Goal: Use online tool/utility

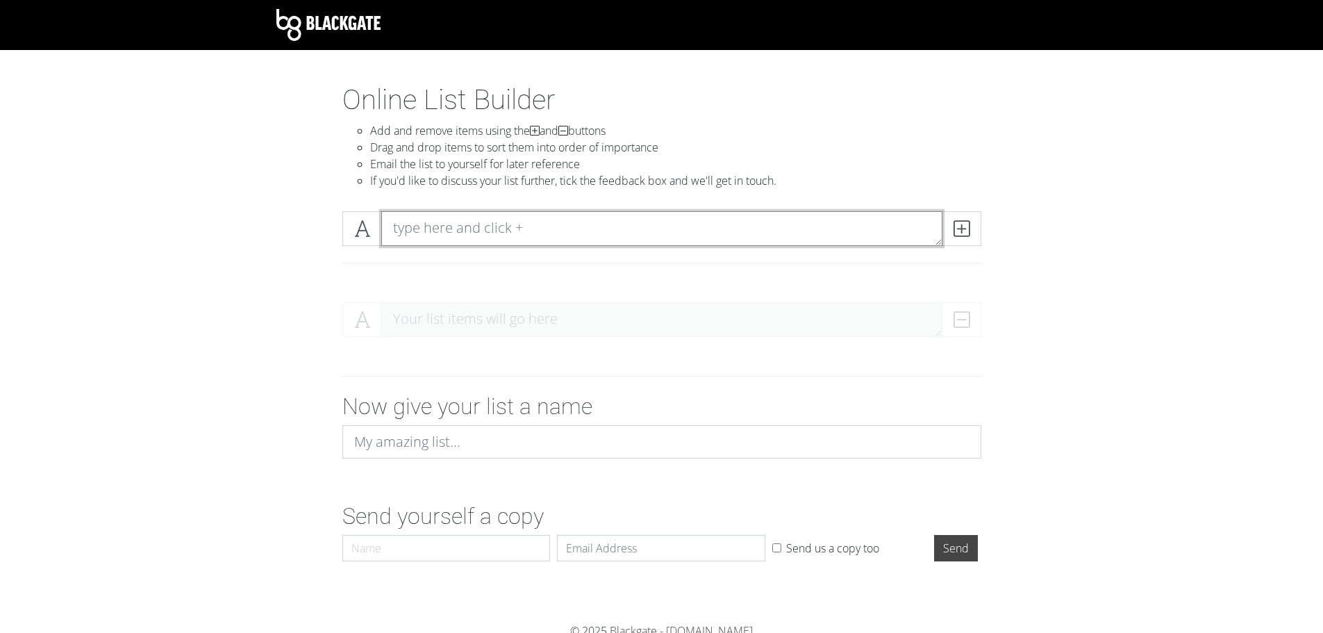
click at [496, 228] on textarea at bounding box center [661, 228] width 561 height 35
paste textarea "MLS #8489043"
type textarea "MLS #8489043"
click at [963, 222] on icon at bounding box center [961, 229] width 16 height 14
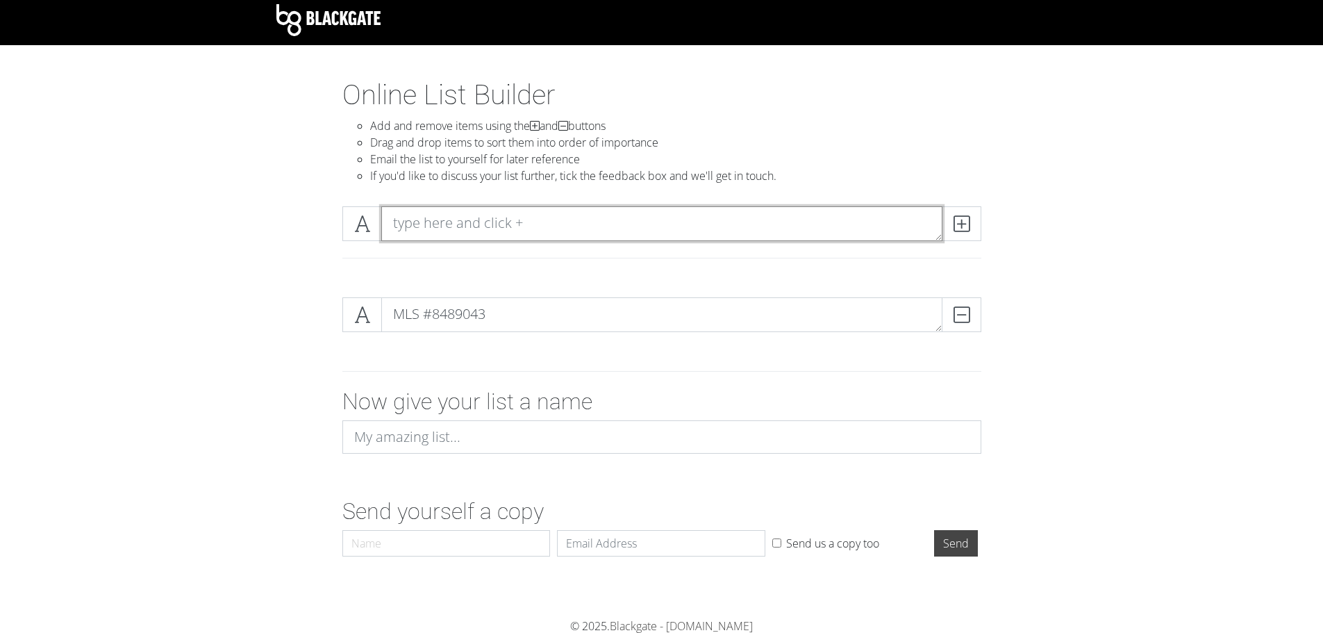
scroll to position [6, 0]
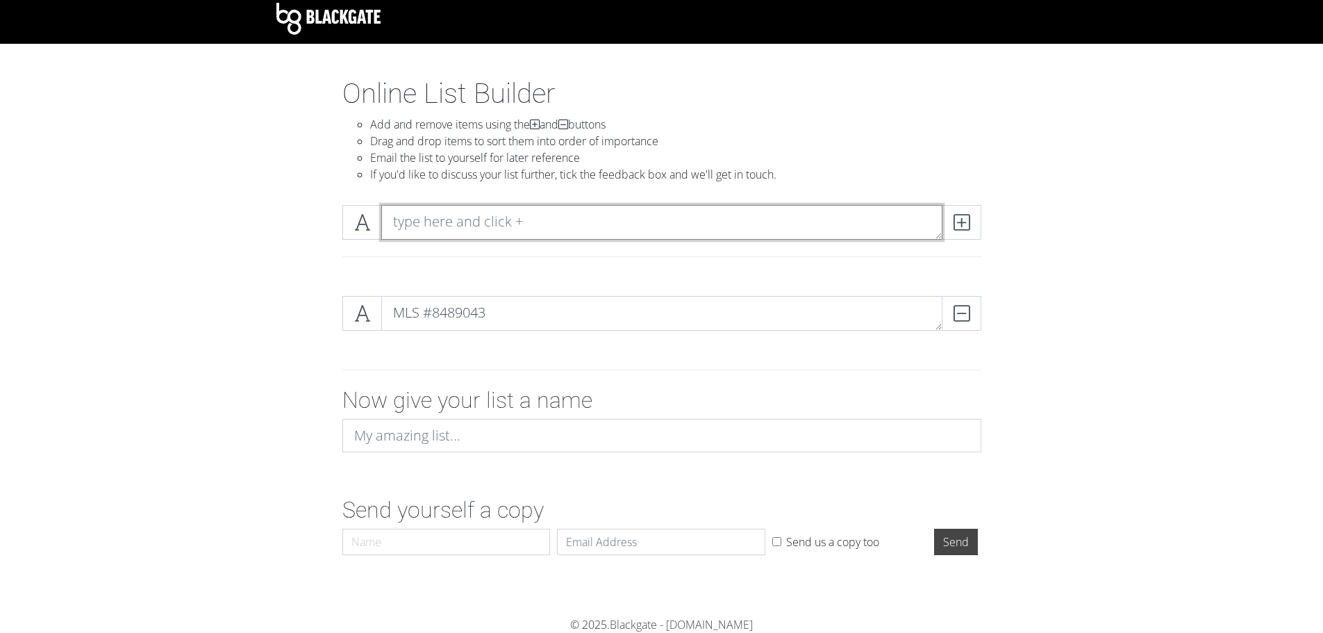
paste textarea "MLS #1709569"
type textarea "MLS #1709569"
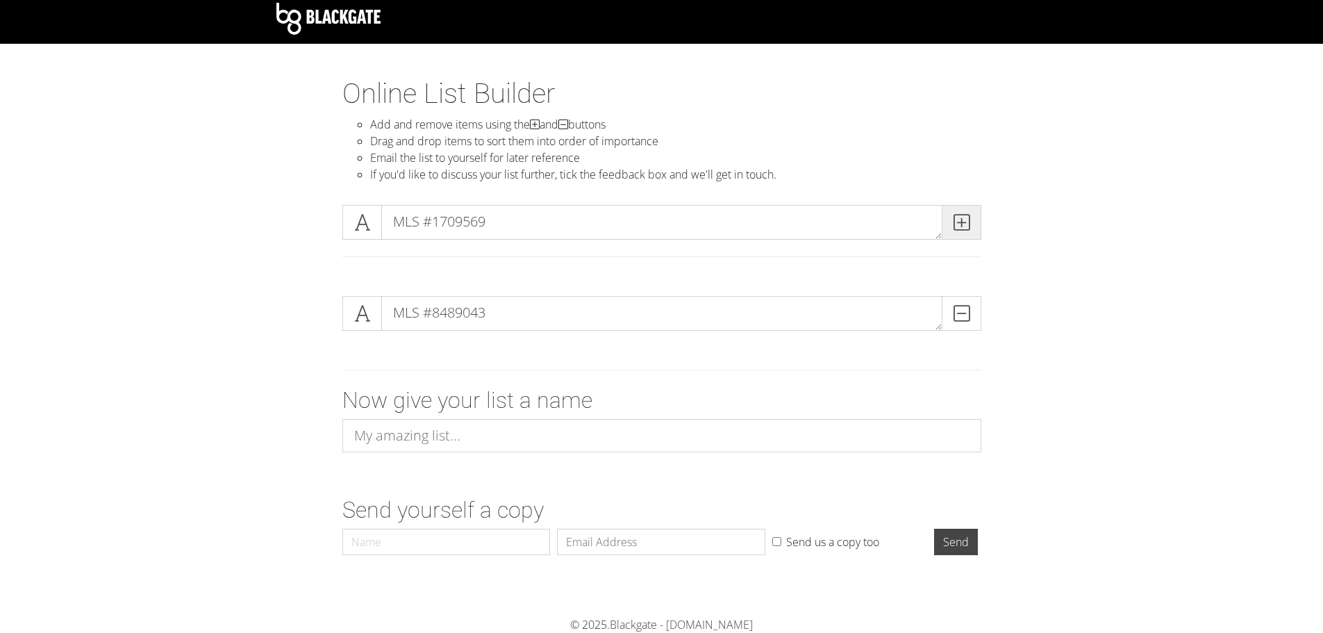
click at [963, 219] on icon at bounding box center [961, 222] width 16 height 14
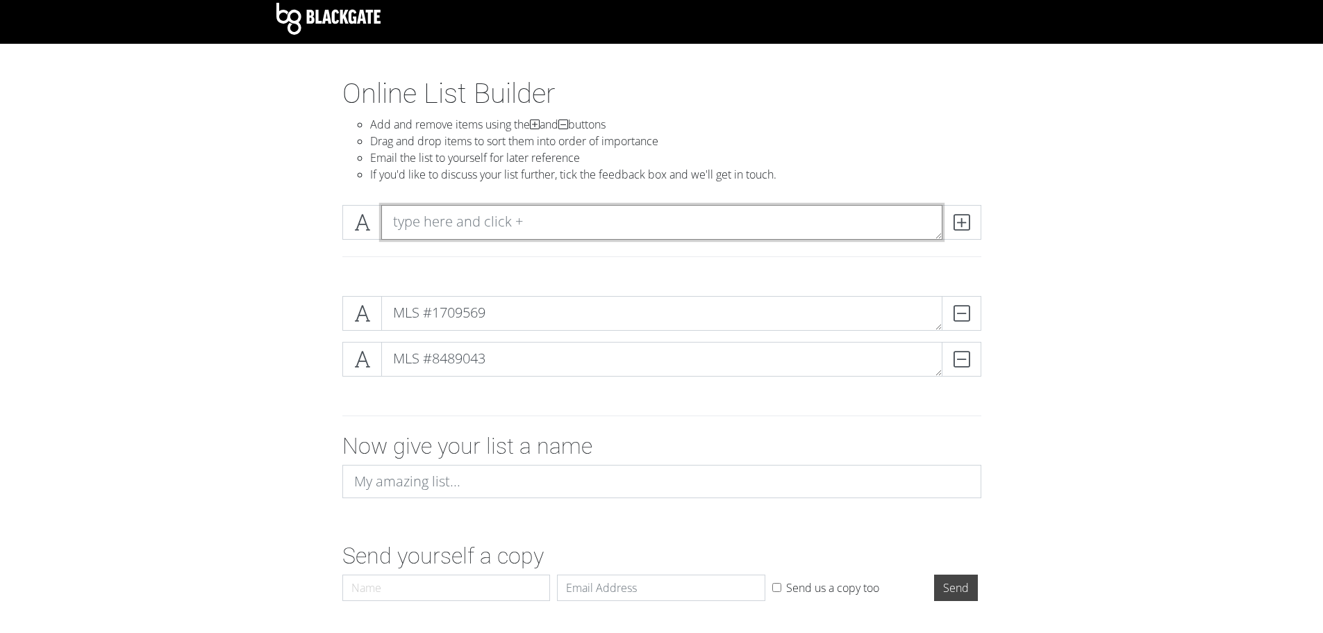
click at [569, 215] on textarea at bounding box center [661, 222] width 561 height 35
paste textarea "MLS #3685680"
type textarea "MLS #3685680"
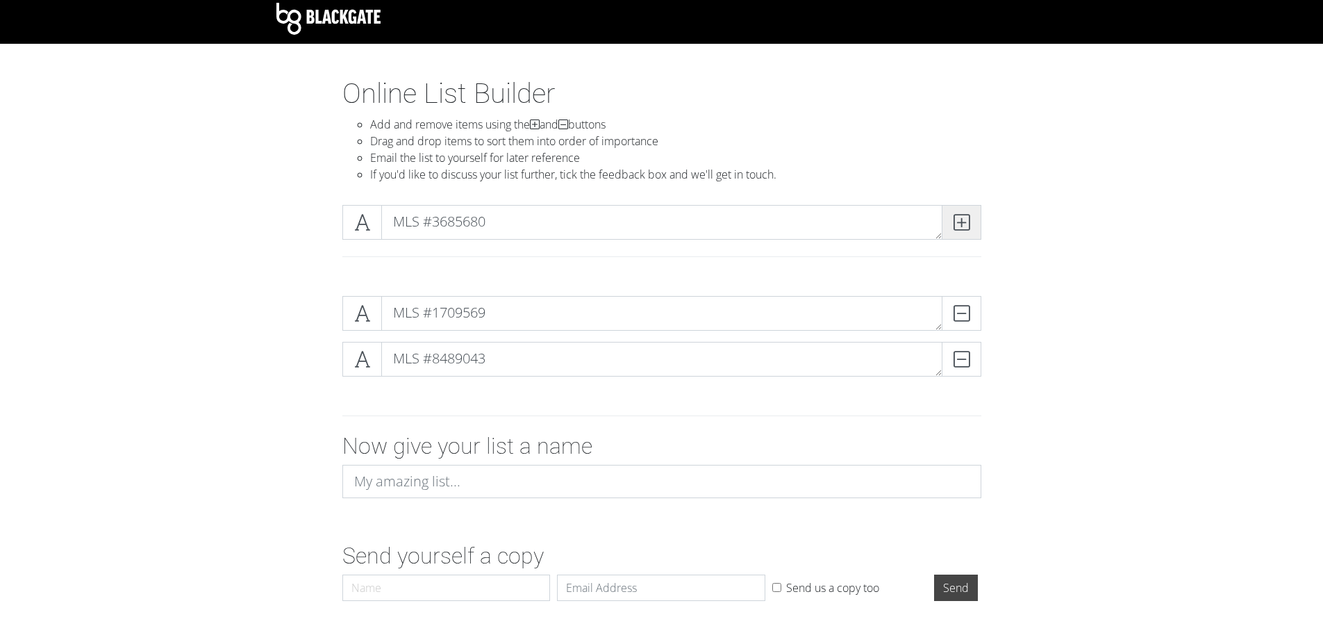
click at [977, 221] on span at bounding box center [962, 222] width 40 height 35
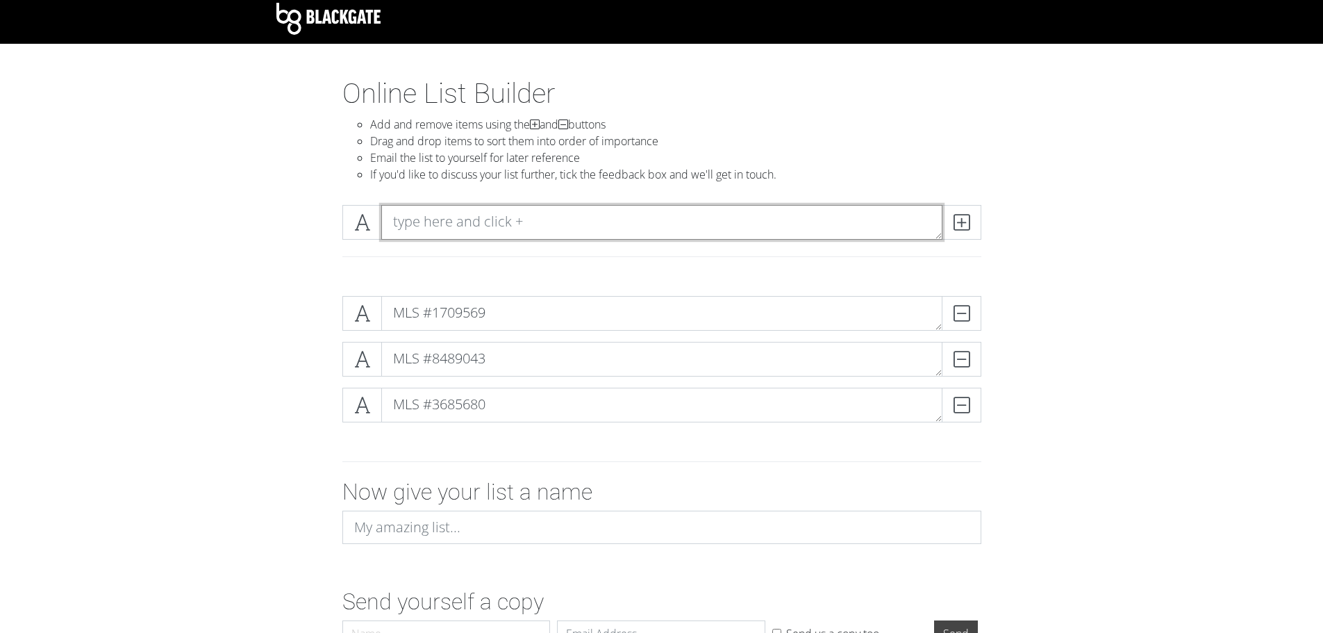
paste textarea "MLS #1447859"
type textarea "MLS #1447859"
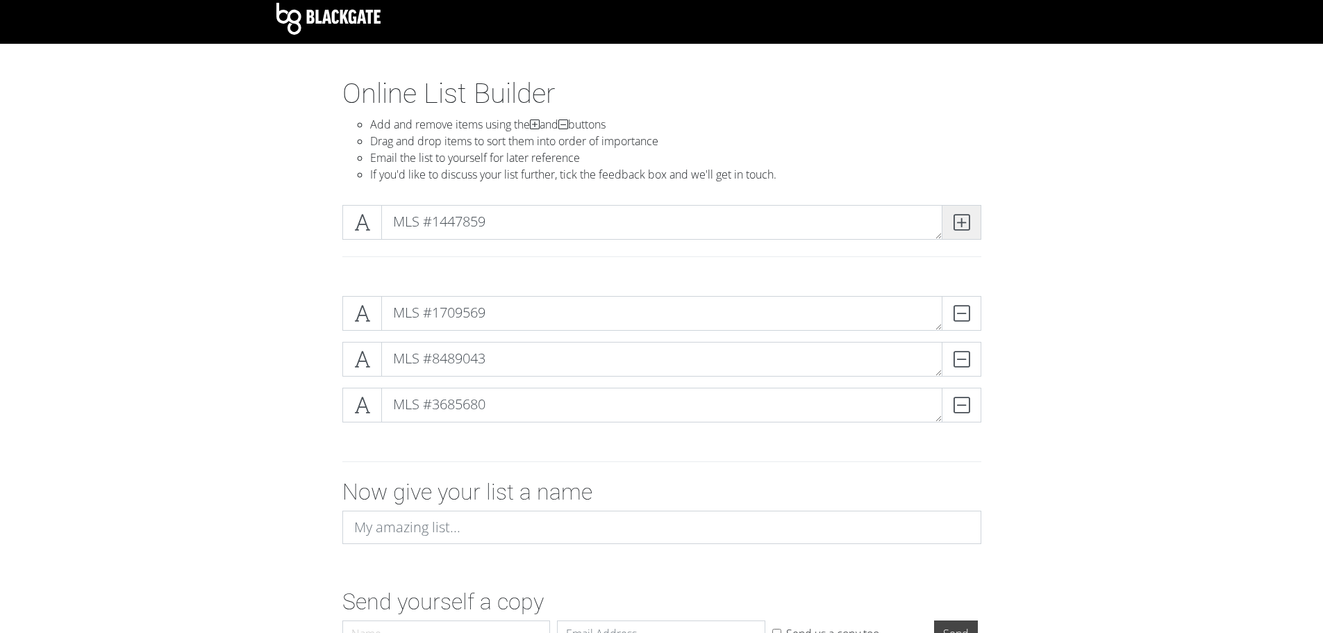
click at [967, 221] on icon at bounding box center [961, 222] width 16 height 14
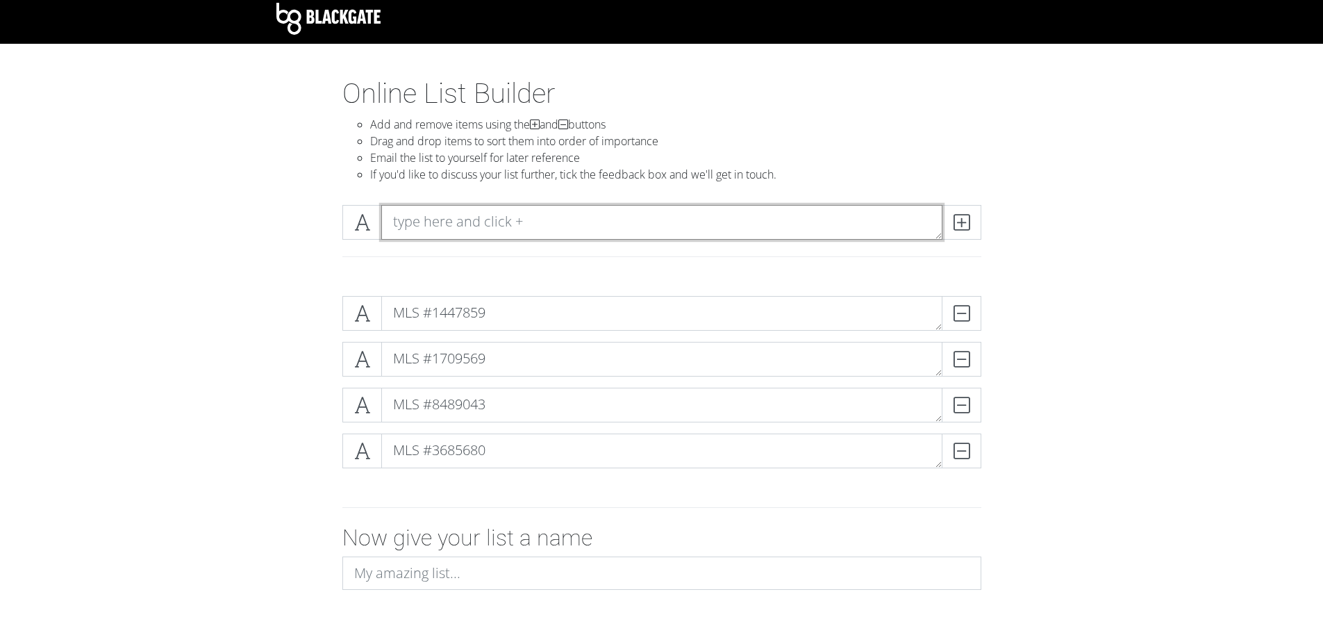
click at [544, 228] on textarea at bounding box center [661, 222] width 561 height 35
paste textarea "MLS #9828785"
type textarea "MLS #9828785"
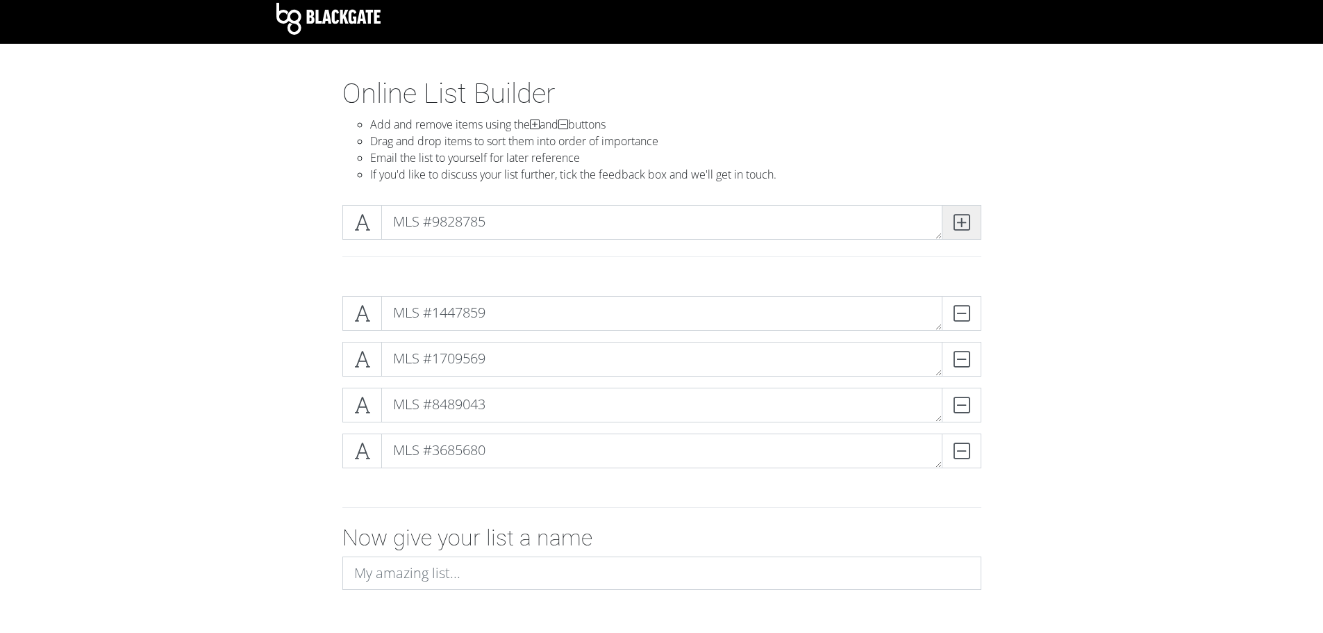
click at [962, 228] on icon at bounding box center [961, 222] width 16 height 14
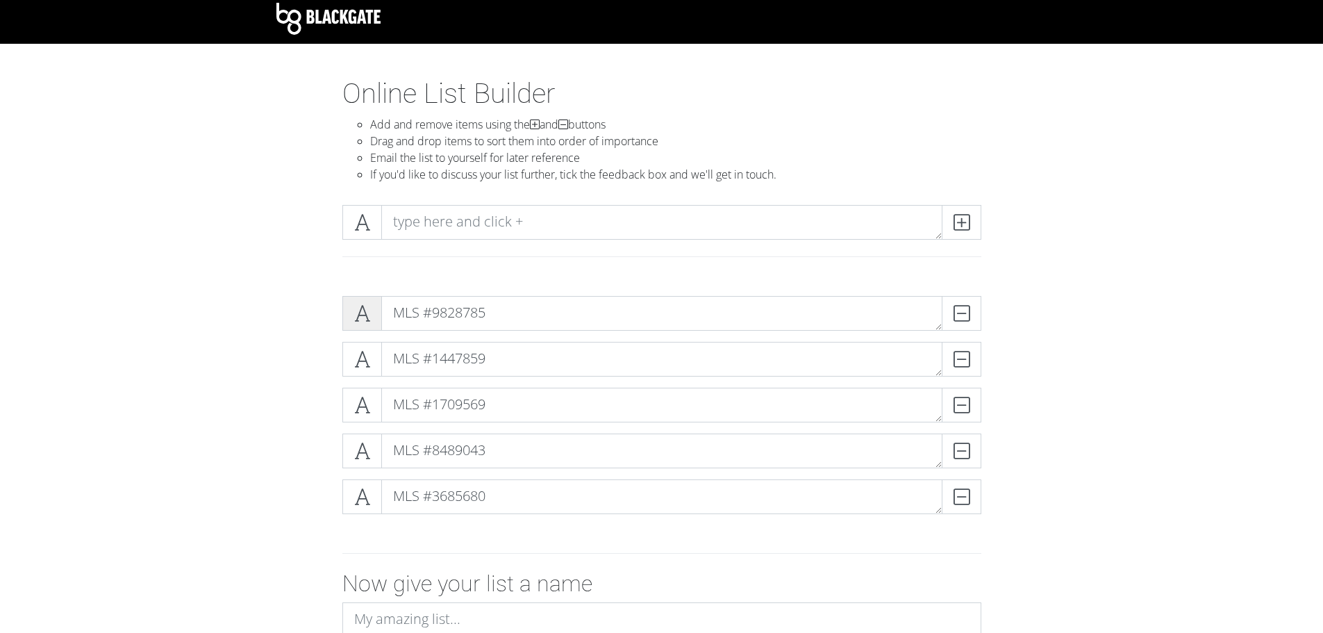
click at [360, 318] on icon at bounding box center [362, 313] width 16 height 14
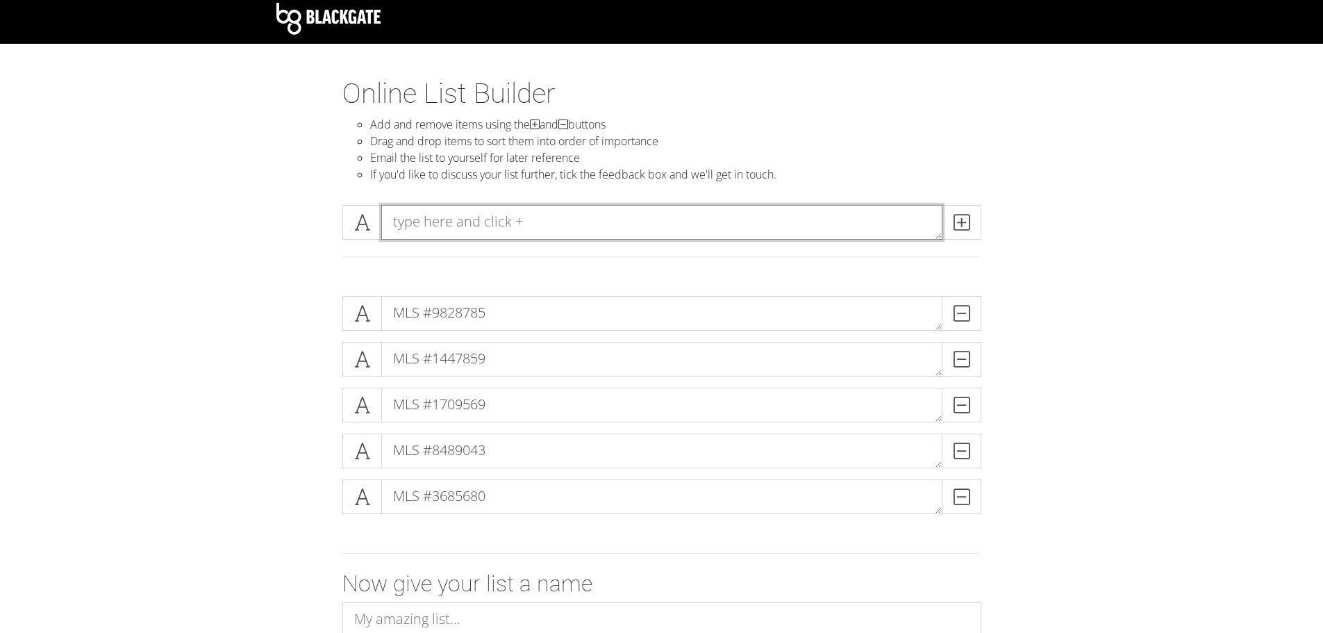
click at [569, 217] on textarea at bounding box center [661, 222] width 561 height 35
paste textarea "MLS #1827465"
type textarea "MLS #1827465"
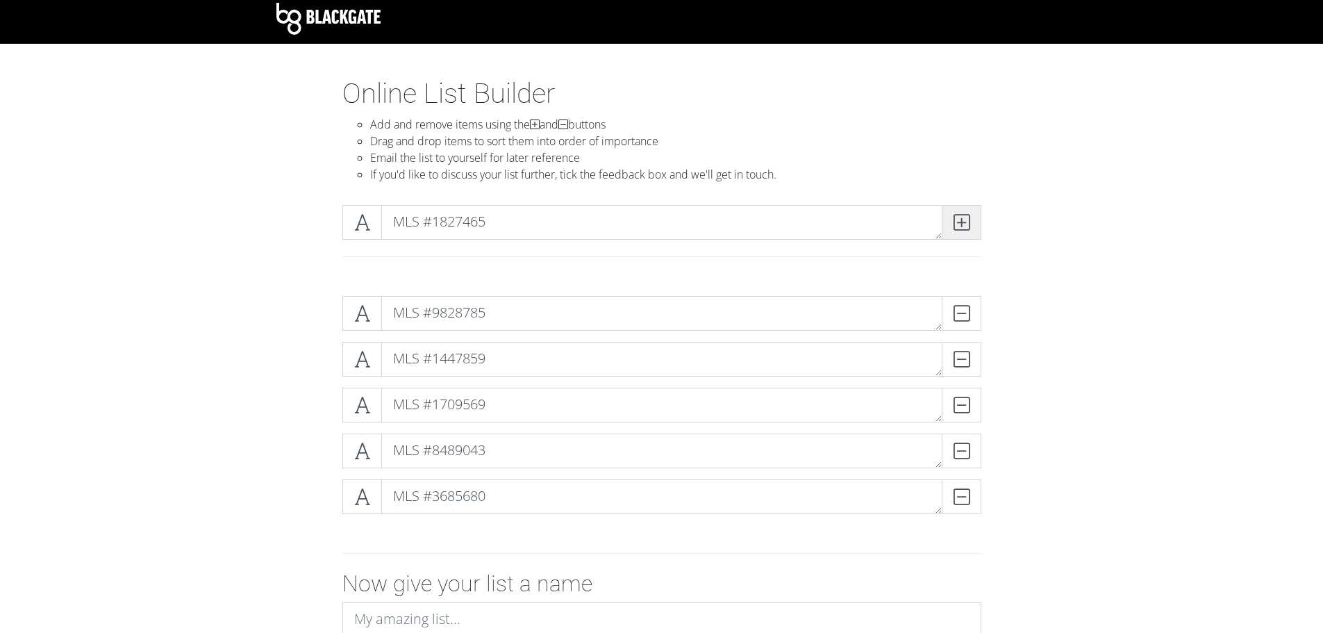
click at [971, 224] on span at bounding box center [962, 222] width 40 height 35
